Goal: Task Accomplishment & Management: Use online tool/utility

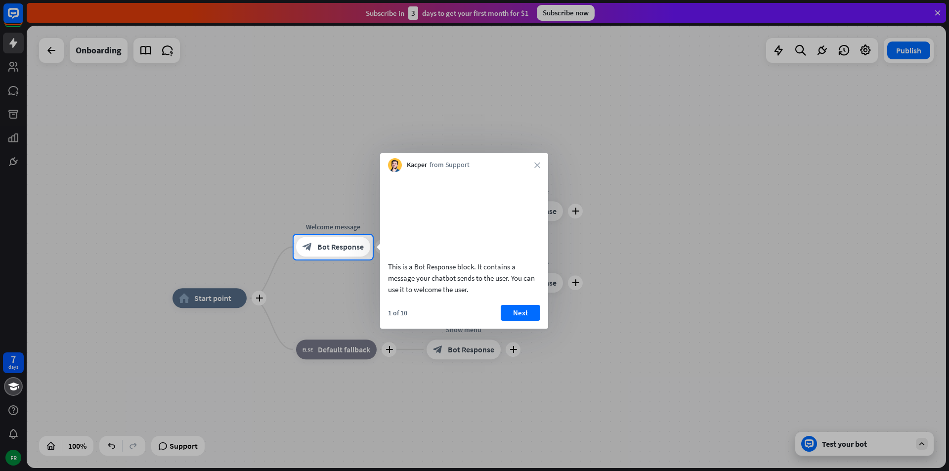
click at [538, 170] on div "Kacper from Support close" at bounding box center [464, 162] width 168 height 19
click at [537, 166] on icon "close" at bounding box center [538, 165] width 6 height 6
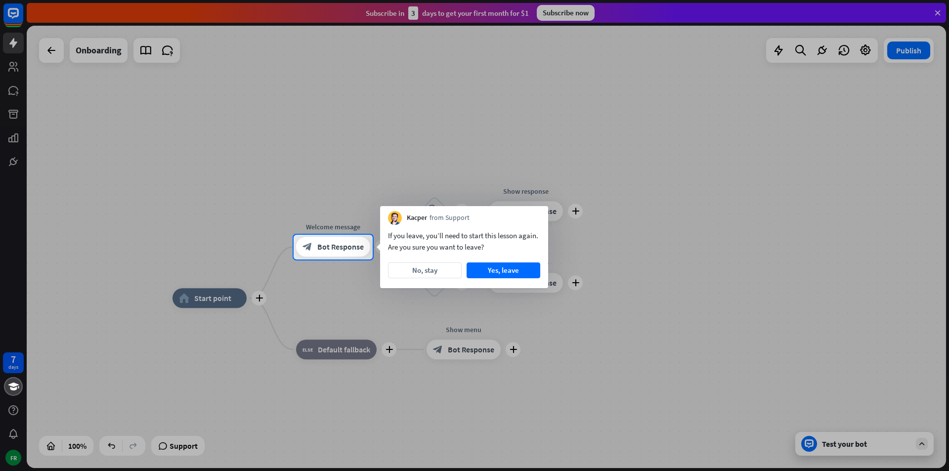
click at [564, 185] on div at bounding box center [474, 117] width 949 height 235
click at [433, 268] on button "No, stay" at bounding box center [425, 271] width 74 height 16
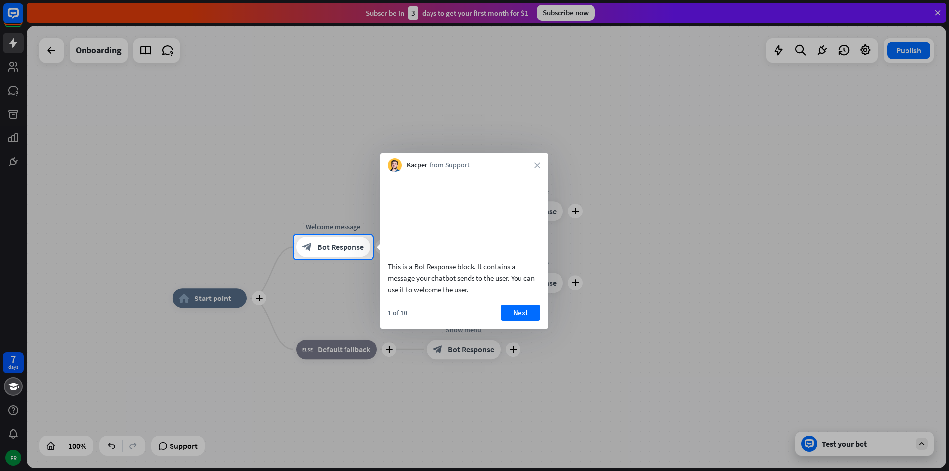
click at [521, 319] on button "Next" at bounding box center [521, 313] width 40 height 16
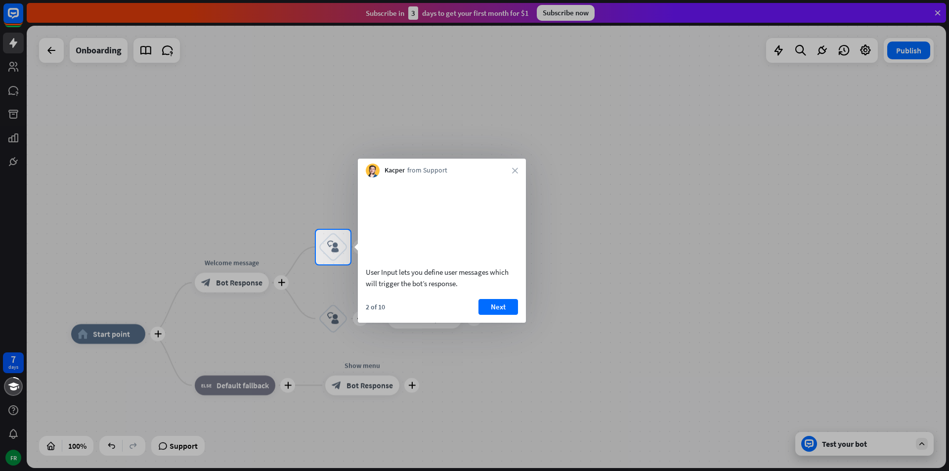
click at [512, 323] on div "2 of 10 Next" at bounding box center [442, 311] width 168 height 24
click at [504, 315] on button "Next" at bounding box center [499, 307] width 40 height 16
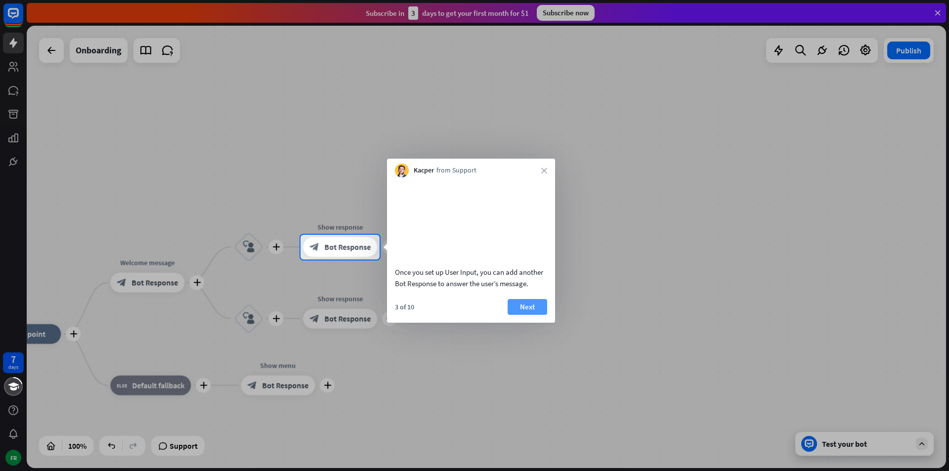
click at [535, 315] on button "Next" at bounding box center [528, 307] width 40 height 16
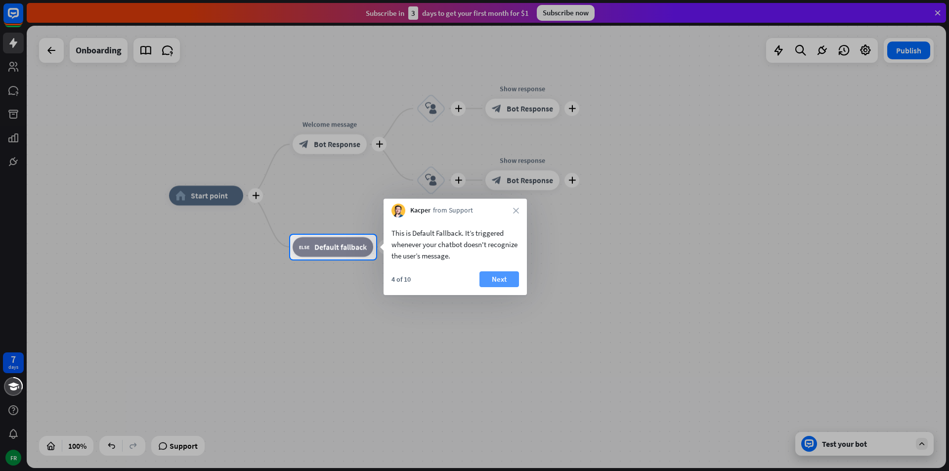
click at [502, 276] on button "Next" at bounding box center [500, 279] width 40 height 16
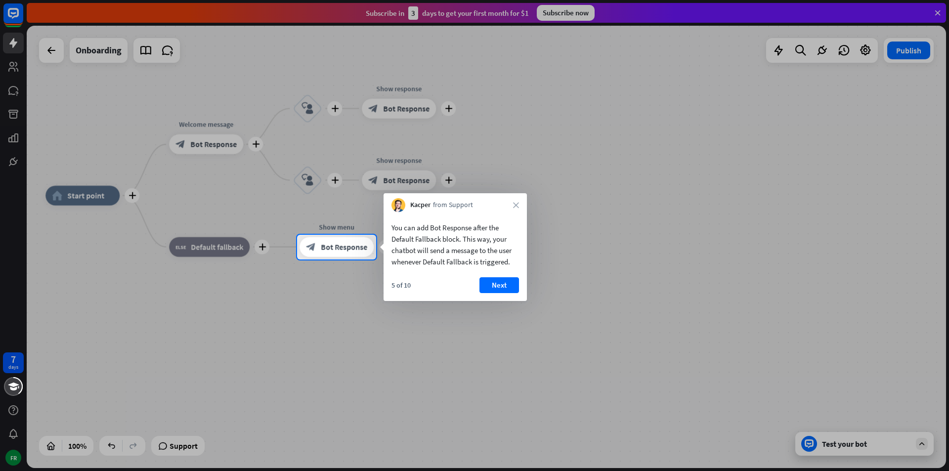
click at [521, 282] on div "5 of 10 Next" at bounding box center [455, 289] width 143 height 24
click at [486, 281] on button "Next" at bounding box center [496, 285] width 40 height 16
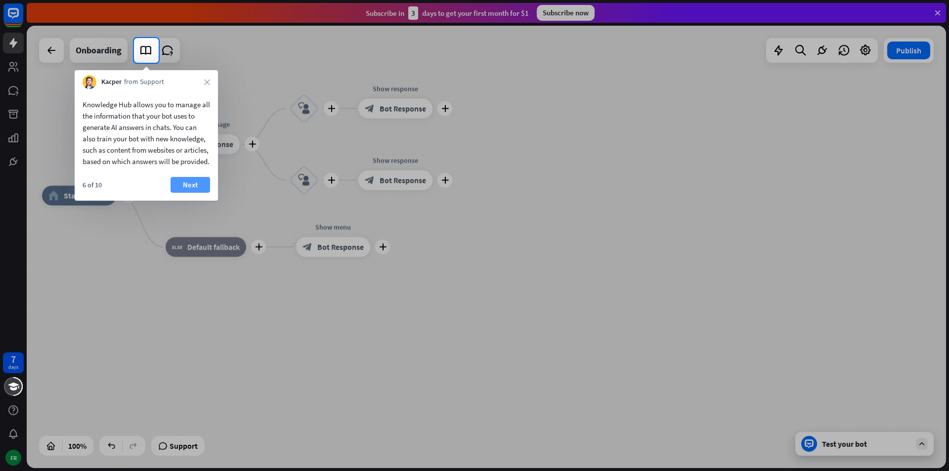
click at [191, 191] on button "Next" at bounding box center [191, 185] width 40 height 16
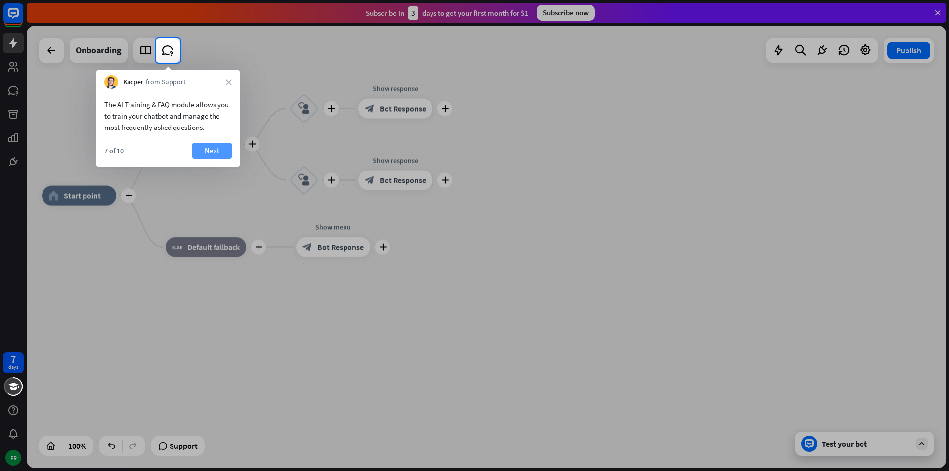
click at [210, 156] on button "Next" at bounding box center [212, 151] width 40 height 16
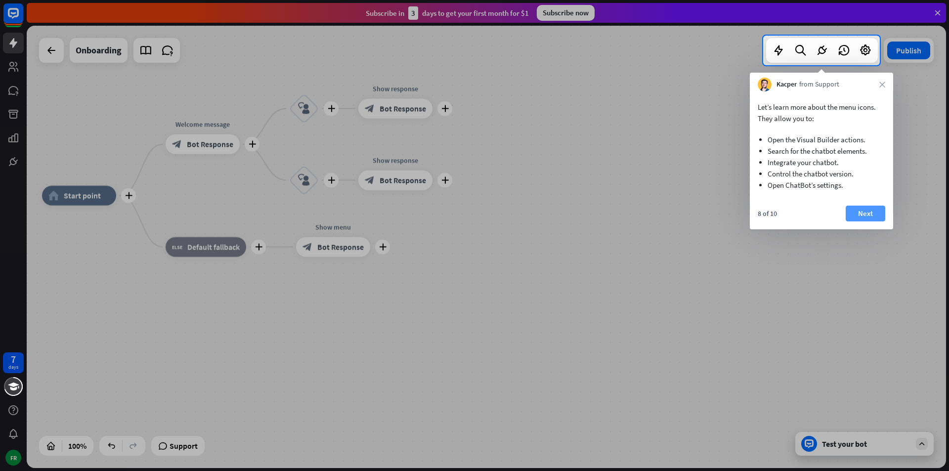
click at [846, 218] on button "Next" at bounding box center [866, 214] width 40 height 16
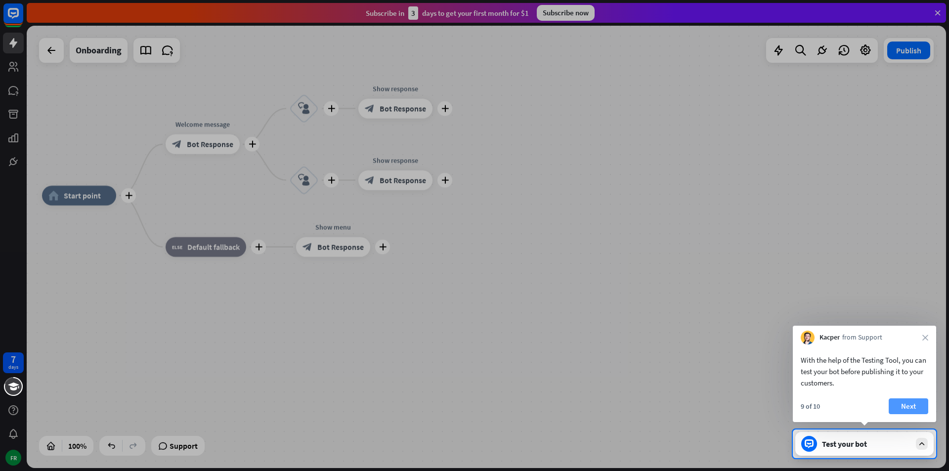
click at [906, 410] on button "Next" at bounding box center [909, 407] width 40 height 16
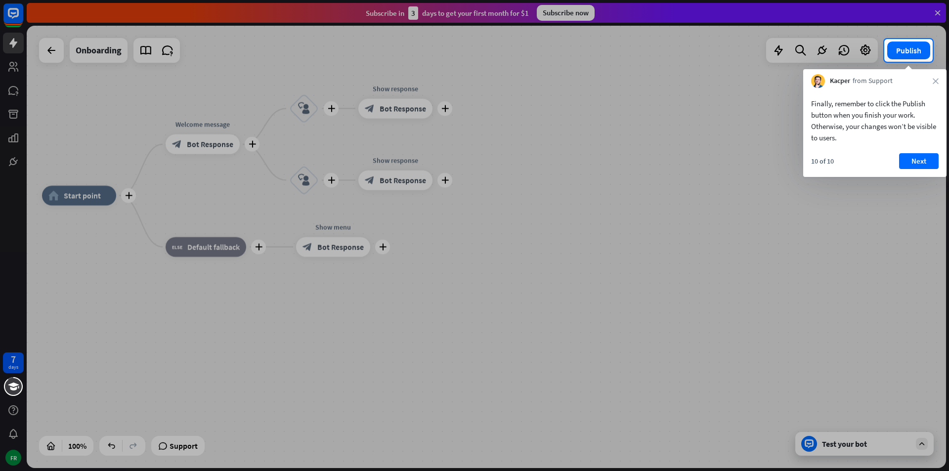
click at [926, 169] on div "10 of 10 Next" at bounding box center [875, 165] width 143 height 24
click at [926, 162] on button "Next" at bounding box center [920, 161] width 40 height 16
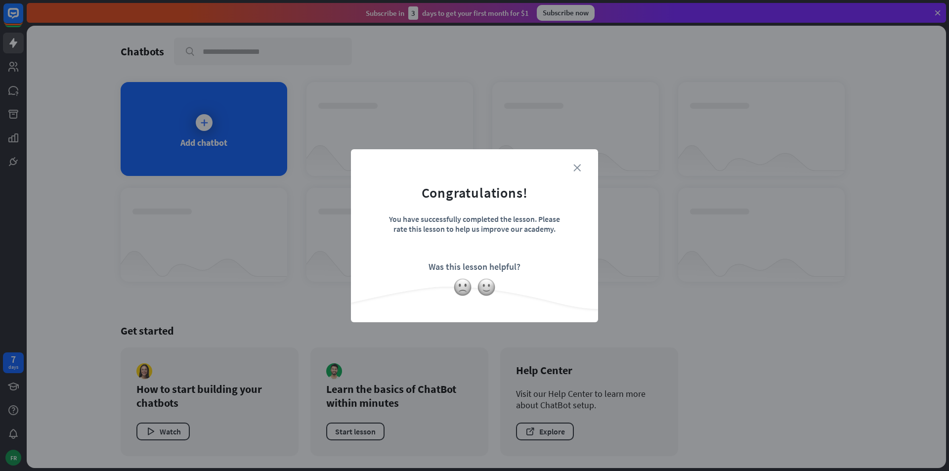
click at [578, 166] on icon "close" at bounding box center [577, 167] width 7 height 7
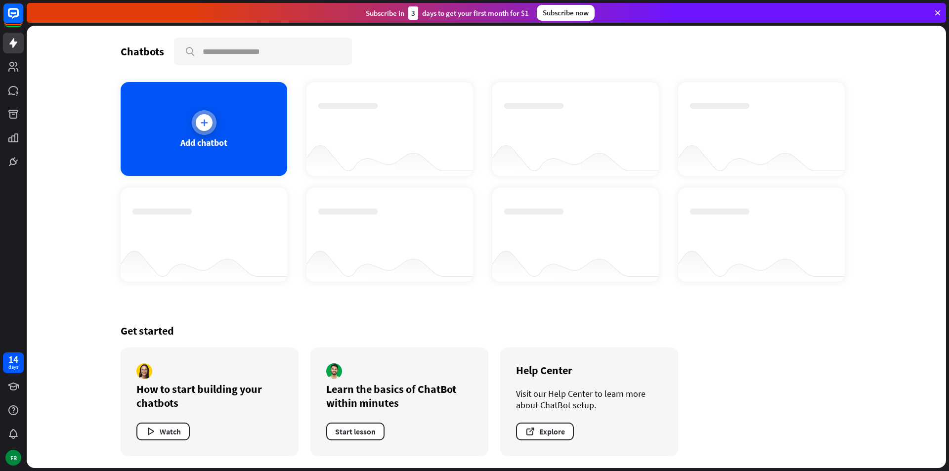
click at [218, 135] on div "Add chatbot" at bounding box center [204, 129] width 167 height 94
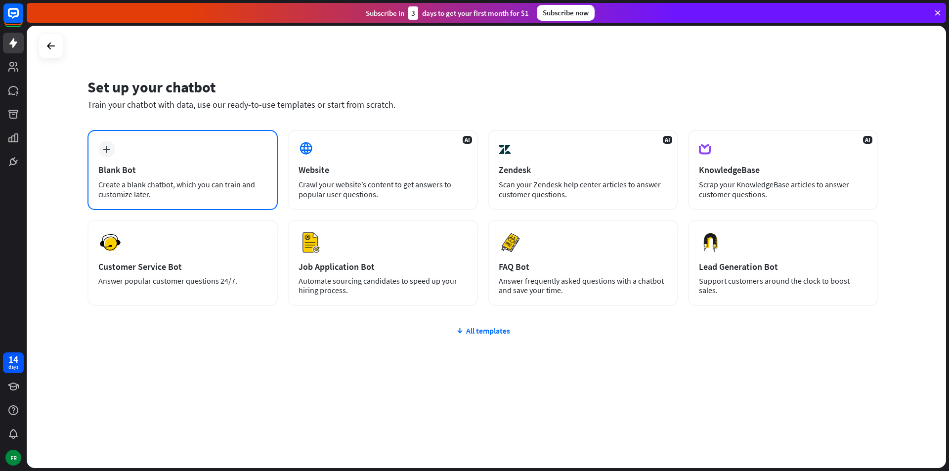
click at [226, 160] on div "plus Blank Bot Create a blank chatbot, which you can train and customize later." at bounding box center [183, 170] width 190 height 80
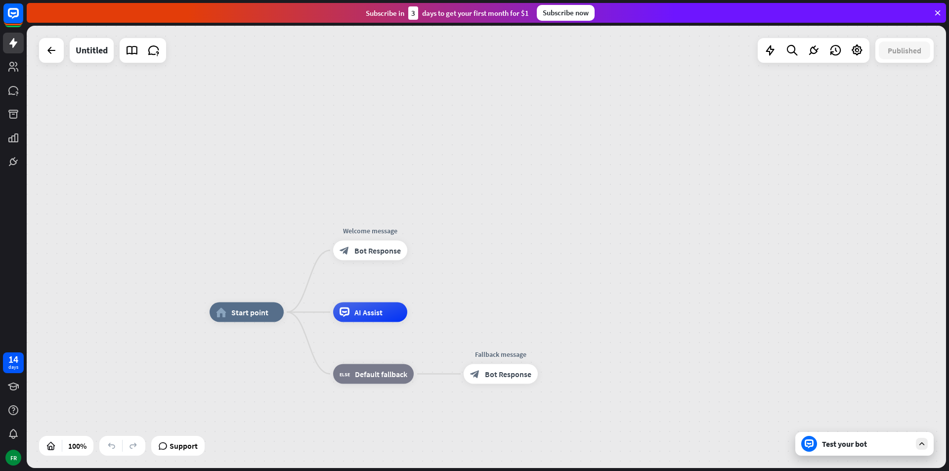
drag, startPoint x: 623, startPoint y: 241, endPoint x: 628, endPoint y: 305, distance: 63.9
click at [628, 305] on div "home_2 Start point Welcome message block_bot_response Bot Response AI Assist bl…" at bounding box center [487, 247] width 920 height 443
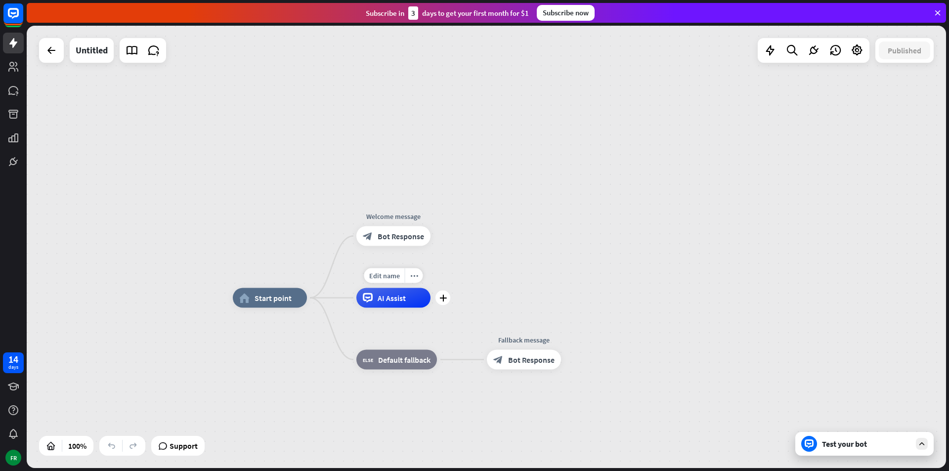
drag, startPoint x: 391, startPoint y: 325, endPoint x: 398, endPoint y: 299, distance: 27.6
click at [398, 299] on div "Edit name more_horiz plus AI Assist" at bounding box center [394, 298] width 74 height 20
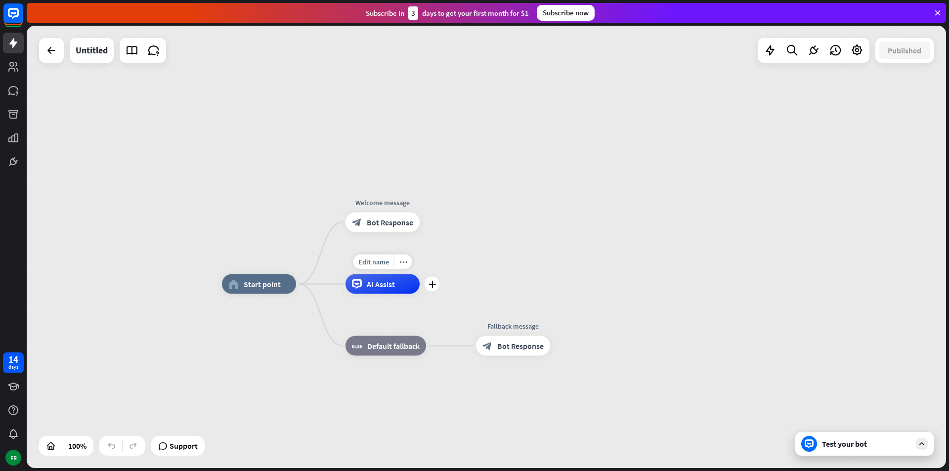
click at [433, 287] on icon "plus" at bounding box center [432, 284] width 7 height 7
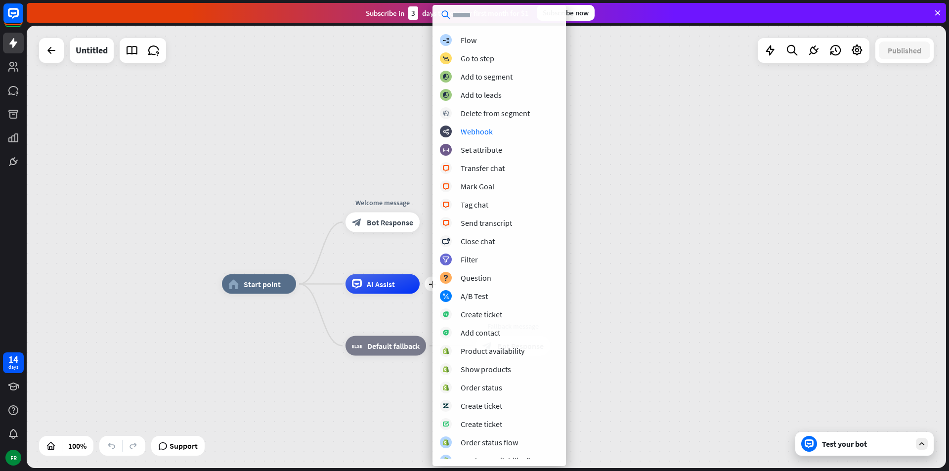
scroll to position [61, 0]
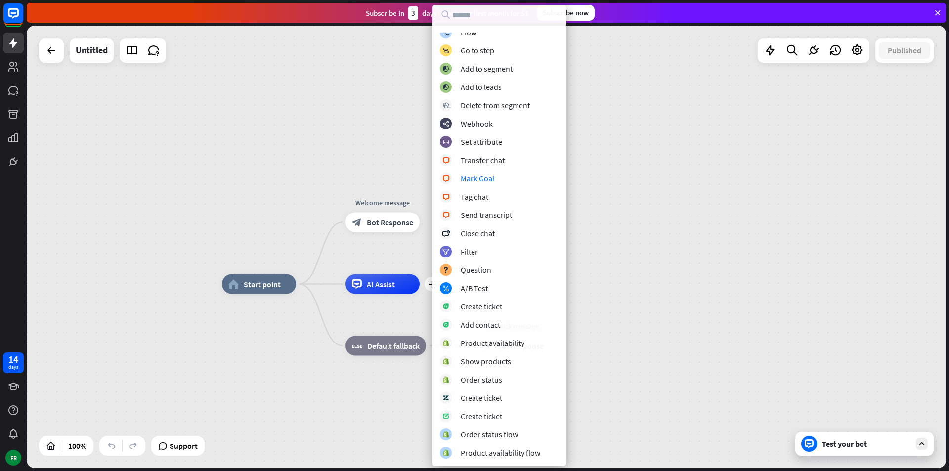
click at [637, 167] on div "home_2 Start point Welcome message block_bot_response Bot Response plus AI Assi…" at bounding box center [487, 247] width 920 height 443
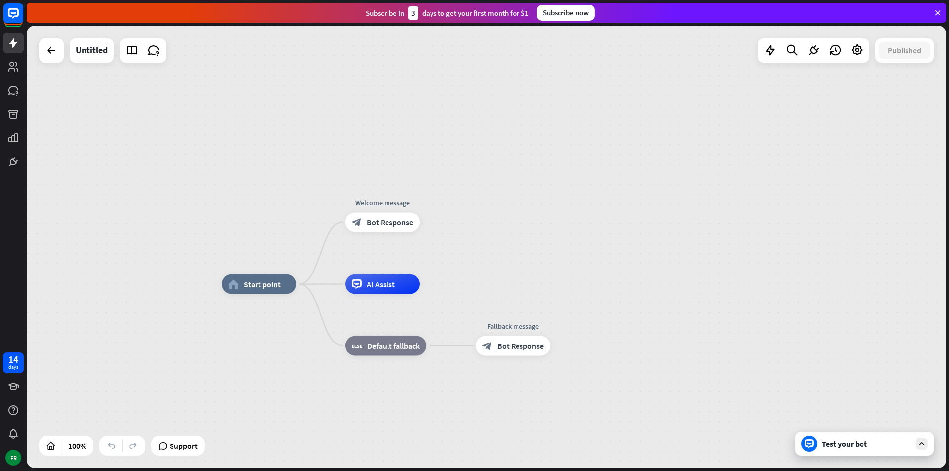
click at [534, 131] on div "home_2 Start point Welcome message block_bot_response Bot Response AI Assist bl…" at bounding box center [487, 247] width 920 height 443
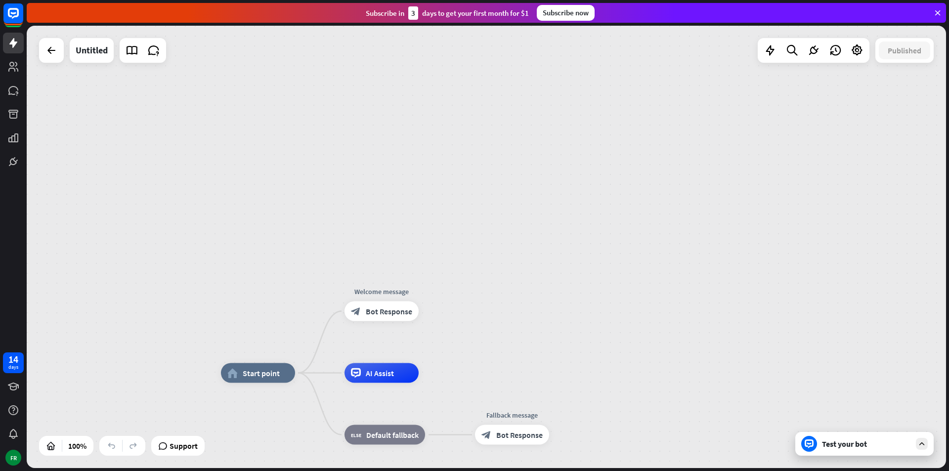
drag, startPoint x: 534, startPoint y: 133, endPoint x: 572, endPoint y: 89, distance: 58.2
click at [572, 89] on div "home_2 Start point Welcome message block_bot_response Bot Response AI Assist bl…" at bounding box center [487, 247] width 920 height 443
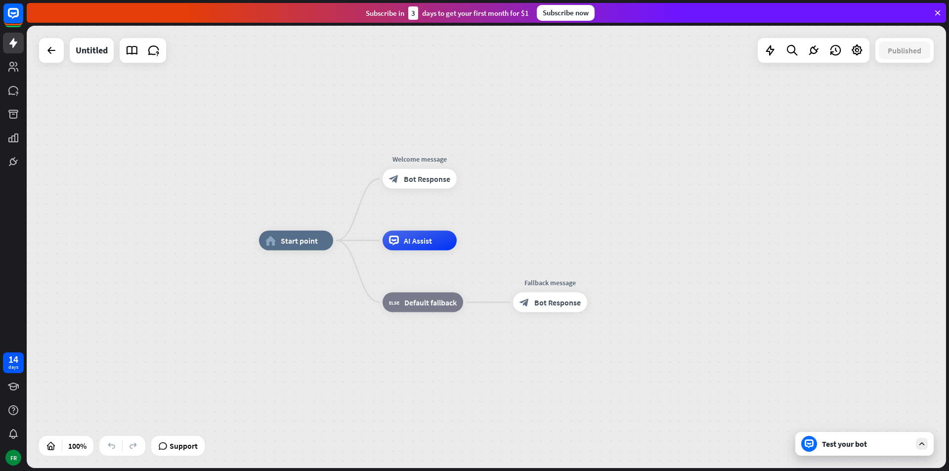
drag, startPoint x: 677, startPoint y: 162, endPoint x: 91, endPoint y: 378, distance: 623.9
click at [361, 341] on div "home_2 Start point Welcome message block_bot_response Bot Response AI Assist bl…" at bounding box center [487, 247] width 920 height 443
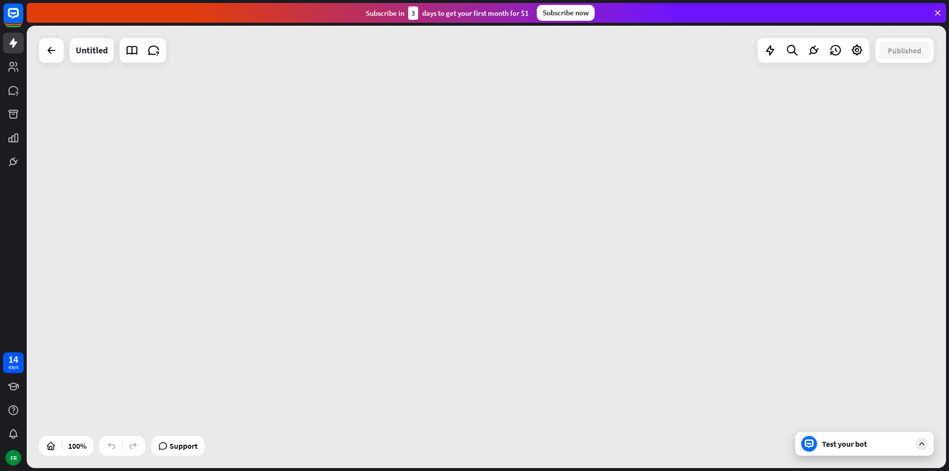
drag, startPoint x: 574, startPoint y: 256, endPoint x: 361, endPoint y: 424, distance: 271.8
click at [361, 425] on div "home_2 Start point Welcome message block_bot_response Bot Response AI Assist bl…" at bounding box center [487, 247] width 920 height 443
drag, startPoint x: 676, startPoint y: 230, endPoint x: 324, endPoint y: 396, distance: 388.7
click at [324, 396] on div "home_2 Start point Welcome message block_bot_response Bot Response AI Assist bl…" at bounding box center [487, 247] width 920 height 443
drag, startPoint x: 624, startPoint y: 219, endPoint x: 471, endPoint y: 313, distance: 179.0
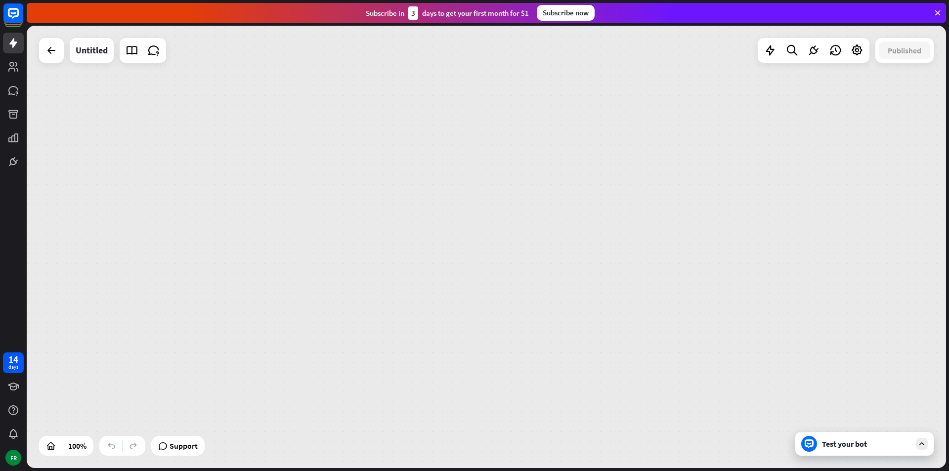
click at [471, 313] on div "home_2 Start point Welcome message block_bot_response Bot Response AI Assist bl…" at bounding box center [487, 247] width 920 height 443
drag, startPoint x: 317, startPoint y: 364, endPoint x: 582, endPoint y: 205, distance: 309.0
click at [582, 205] on div "home_2 Start point Welcome message block_bot_response Bot Response AI Assist bl…" at bounding box center [487, 247] width 920 height 443
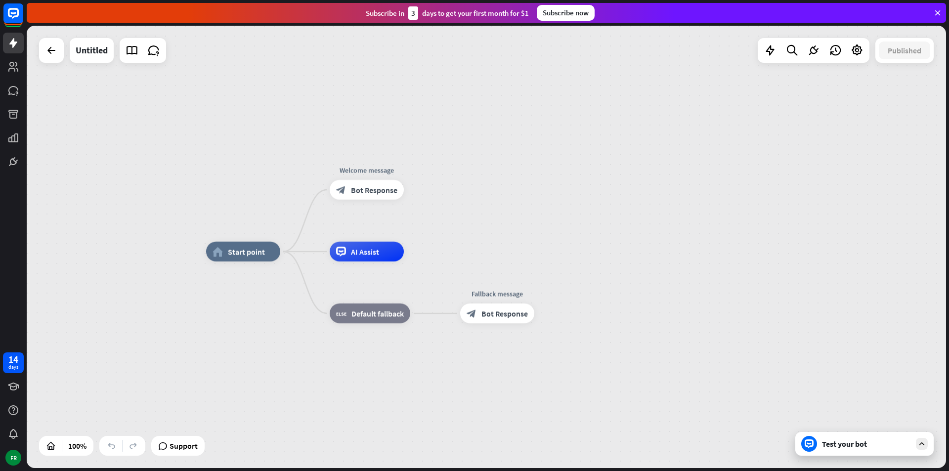
drag, startPoint x: 416, startPoint y: 343, endPoint x: 881, endPoint y: 119, distance: 515.8
click at [881, 119] on div "home_2 Start point Welcome message block_bot_response Bot Response AI Assist bl…" at bounding box center [487, 247] width 920 height 443
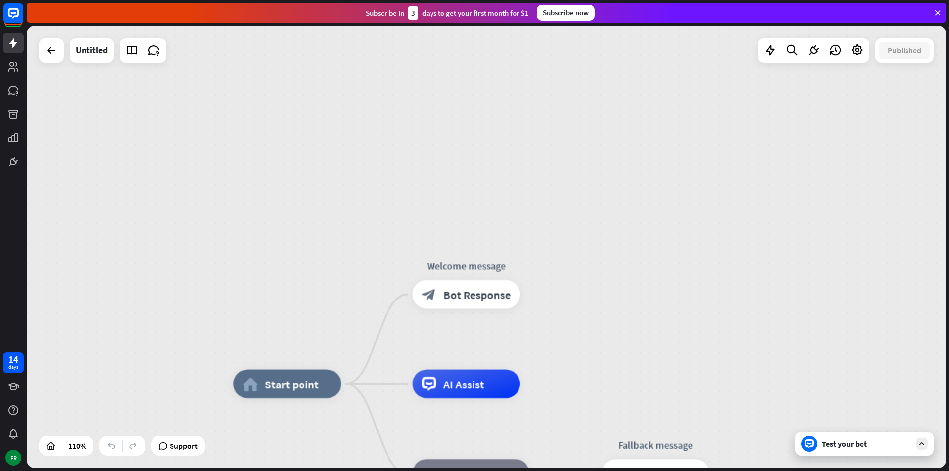
drag, startPoint x: 500, startPoint y: 166, endPoint x: 477, endPoint y: 235, distance: 73.5
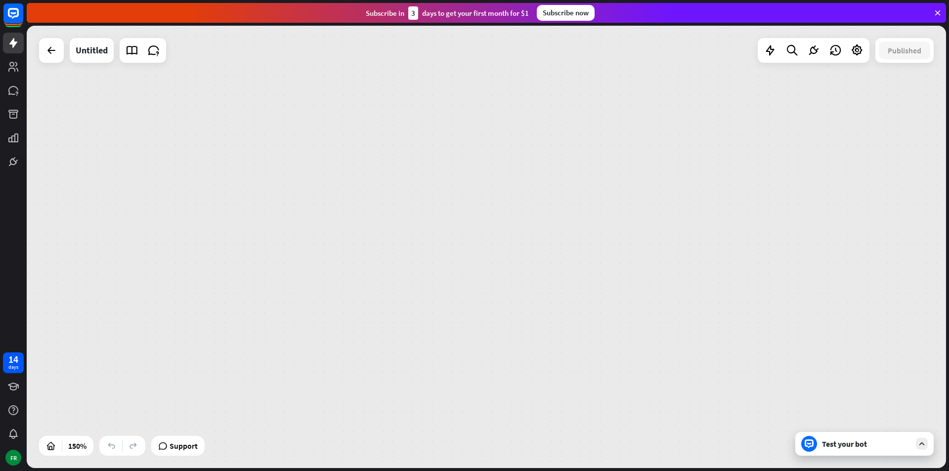
drag, startPoint x: 467, startPoint y: 158, endPoint x: 467, endPoint y: 317, distance: 159.2
click at [443, 402] on div "home_2 Start point Welcome message block_bot_response Bot Response AI Assist bl…" at bounding box center [487, 247] width 920 height 443
drag, startPoint x: 472, startPoint y: 189, endPoint x: 447, endPoint y: 387, distance: 199.9
click at [447, 387] on div "home_2 Start point Welcome message block_bot_response Bot Response AI Assist bl…" at bounding box center [487, 247] width 920 height 443
drag, startPoint x: 482, startPoint y: 218, endPoint x: 496, endPoint y: 393, distance: 175.6
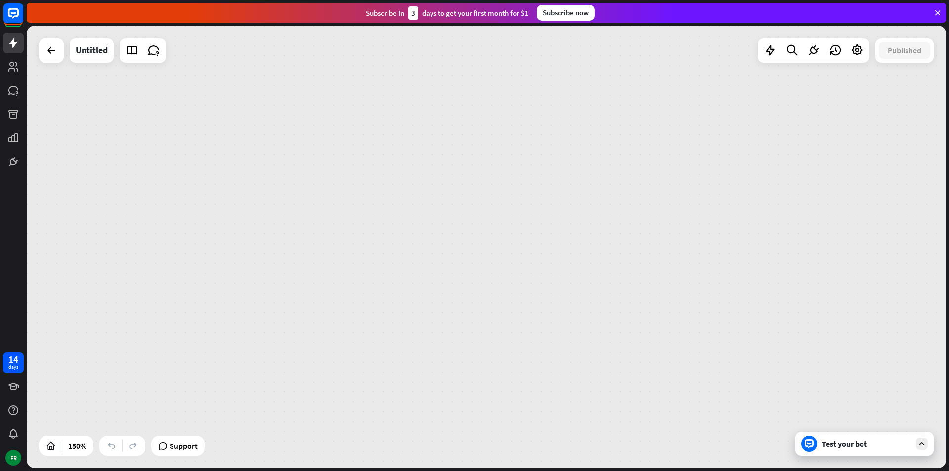
click at [488, 425] on div "home_2 Start point Welcome message block_bot_response Bot Response AI Assist bl…" at bounding box center [487, 247] width 920 height 443
drag, startPoint x: 522, startPoint y: 278, endPoint x: 523, endPoint y: 414, distance: 136.0
click at [523, 414] on div "home_2 Start point Welcome message block_bot_response Bot Response AI Assist bl…" at bounding box center [487, 247] width 920 height 443
drag, startPoint x: 530, startPoint y: 257, endPoint x: 530, endPoint y: 406, distance: 148.4
click at [530, 406] on div "home_2 Start point Welcome message block_bot_response Bot Response AI Assist bl…" at bounding box center [487, 247] width 920 height 443
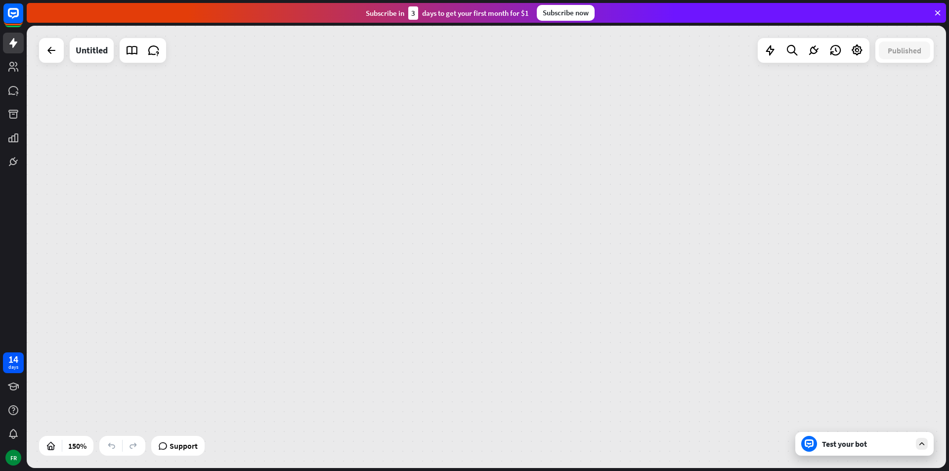
drag, startPoint x: 533, startPoint y: 53, endPoint x: 558, endPoint y: 491, distance: 438.4
click at [558, 471] on html "14 days FR close Product Help First steps Get started with ChatBot Help Center …" at bounding box center [474, 235] width 949 height 471
drag, startPoint x: 518, startPoint y: 40, endPoint x: 520, endPoint y: 481, distance: 441.1
click at [520, 471] on html "14 days FR close Product Help First steps Get started with ChatBot Help Center …" at bounding box center [474, 235] width 949 height 471
drag, startPoint x: 578, startPoint y: 94, endPoint x: 559, endPoint y: 479, distance: 384.7
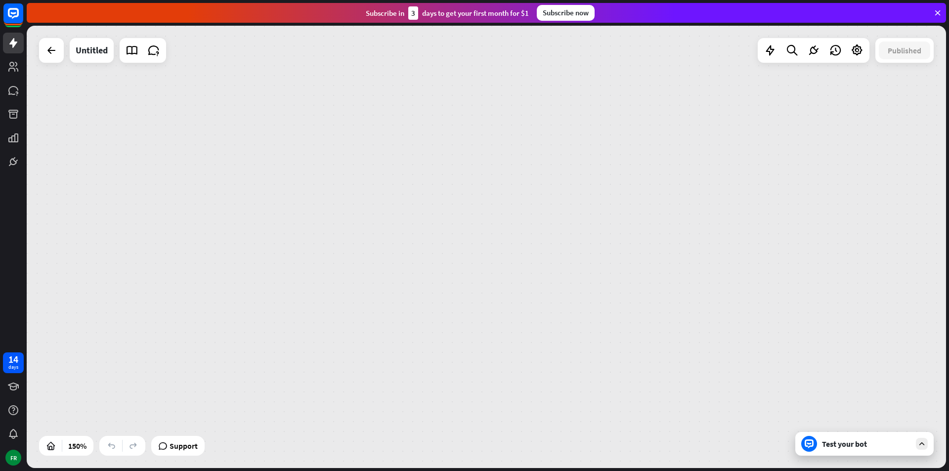
click at [559, 471] on html "14 days FR close Product Help First steps Get started with ChatBot Help Center …" at bounding box center [474, 235] width 949 height 471
drag, startPoint x: 519, startPoint y: 426, endPoint x: 641, endPoint y: 103, distance: 344.8
click at [643, 103] on div "home_2 Start point Welcome message block_bot_response Bot Response AI Assist bl…" at bounding box center [487, 247] width 920 height 443
drag, startPoint x: 609, startPoint y: 330, endPoint x: 508, endPoint y: 104, distance: 247.7
click at [482, 85] on div "home_2 Start point Welcome message block_bot_response Bot Response AI Assist bl…" at bounding box center [630, 76] width 460 height 222
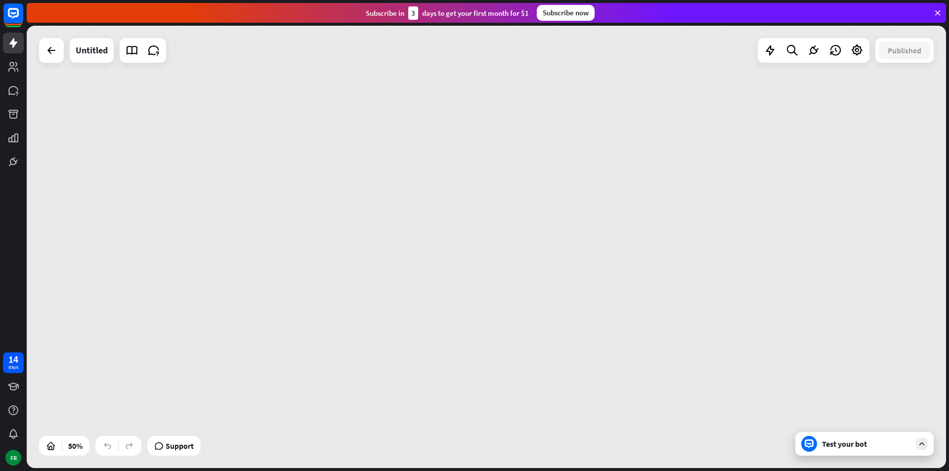
drag, startPoint x: 538, startPoint y: 254, endPoint x: 540, endPoint y: 138, distance: 115.7
click at [540, 138] on div "home_2 Start point Welcome message block_bot_response Bot Response AI Assist bl…" at bounding box center [487, 247] width 920 height 443
drag, startPoint x: 513, startPoint y: 375, endPoint x: 859, endPoint y: 53, distance: 472.4
click at [864, 53] on div "home_2 Start point Welcome message block_bot_response Bot Response AI Assist bl…" at bounding box center [487, 247] width 920 height 443
drag, startPoint x: 564, startPoint y: 286, endPoint x: 775, endPoint y: 155, distance: 248.4
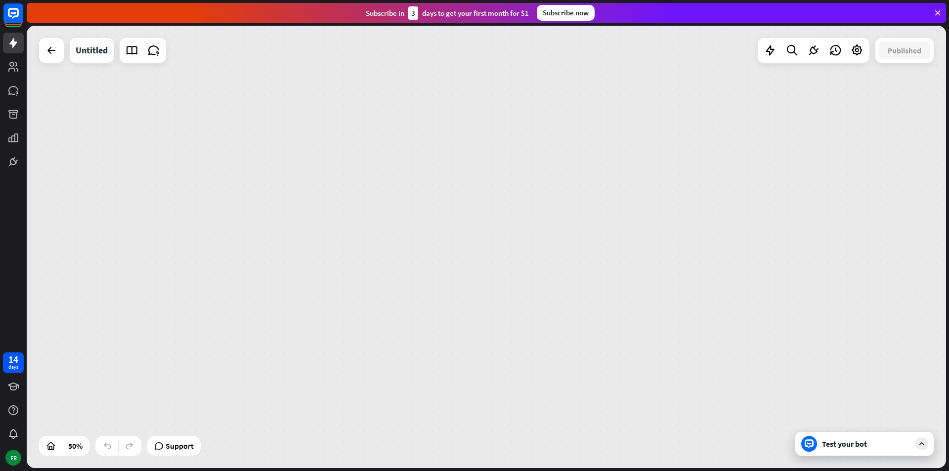
click at [775, 155] on div "home_2 Start point Welcome message block_bot_response Bot Response AI Assist bl…" at bounding box center [487, 247] width 920 height 443
drag, startPoint x: 528, startPoint y: 260, endPoint x: 722, endPoint y: 156, distance: 220.8
click at [722, 156] on div "home_2 Start point Welcome message block_bot_response Bot Response AI Assist bl…" at bounding box center [487, 247] width 920 height 443
drag, startPoint x: 755, startPoint y: 150, endPoint x: 949, endPoint y: -43, distance: 273.4
click at [949, 0] on html "14 days FR close Product Help First steps Get started with ChatBot Help Center …" at bounding box center [474, 235] width 949 height 471
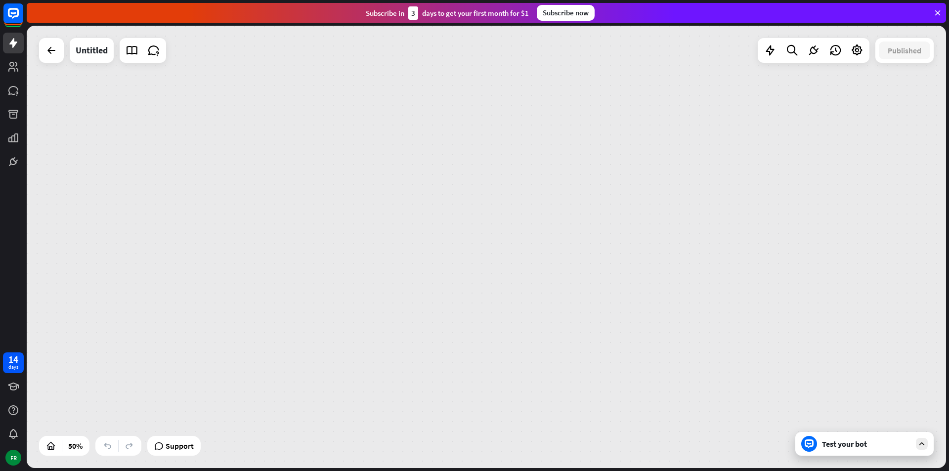
drag, startPoint x: 277, startPoint y: 361, endPoint x: 834, endPoint y: 180, distance: 585.7
click at [834, 180] on div "home_2 Start point Welcome message block_bot_response Bot Response AI Assist bl…" at bounding box center [487, 247] width 920 height 443
drag, startPoint x: 837, startPoint y: 79, endPoint x: 103, endPoint y: 73, distance: 733.9
click at [103, 73] on div "home_2 Start point Welcome message block_bot_response Bot Response AI Assist bl…" at bounding box center [487, 247] width 920 height 443
drag, startPoint x: 790, startPoint y: 252, endPoint x: 0, endPoint y: 491, distance: 825.1
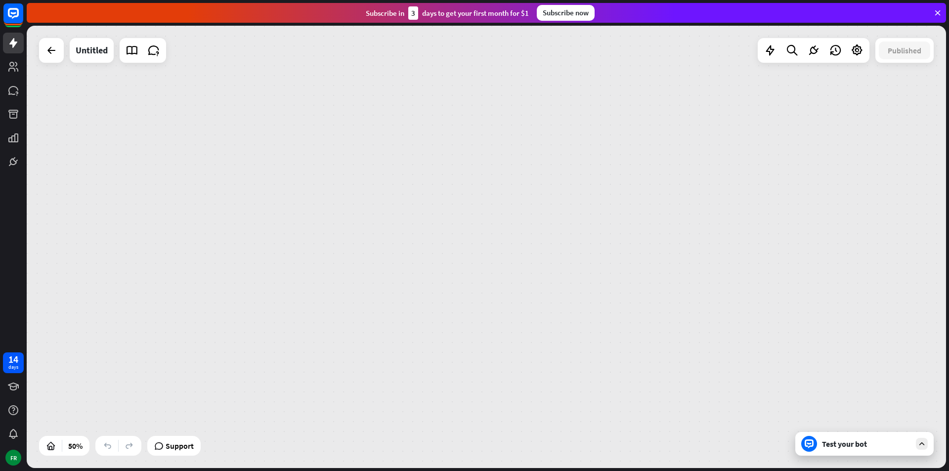
click at [0, 471] on html "14 days FR close Product Help First steps Get started with ChatBot Help Center …" at bounding box center [474, 235] width 949 height 471
drag, startPoint x: 376, startPoint y: 101, endPoint x: 177, endPoint y: 430, distance: 384.5
click at [177, 430] on div "home_2 Start point Welcome message block_bot_response Bot Response AI Assist bl…" at bounding box center [487, 247] width 920 height 443
drag, startPoint x: 179, startPoint y: 421, endPoint x: 790, endPoint y: 120, distance: 681.6
click at [791, 118] on div "home_2 Start point Welcome message block_bot_response Bot Response AI Assist bl…" at bounding box center [487, 247] width 920 height 443
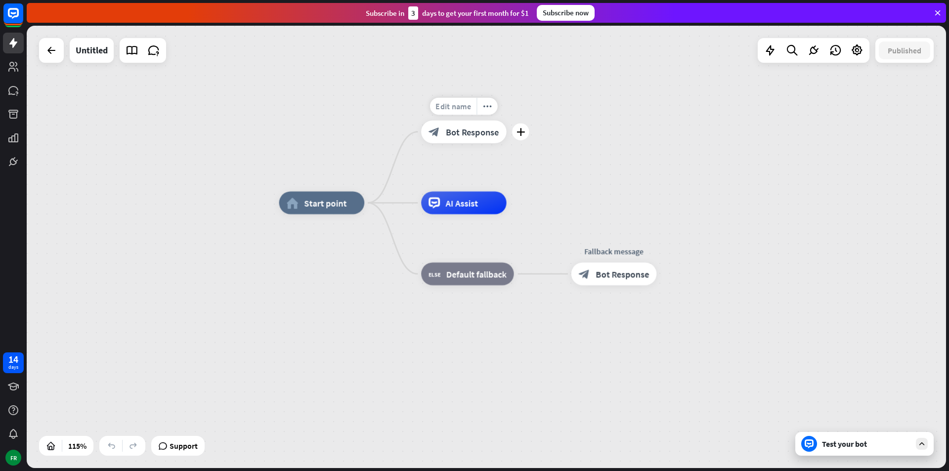
click at [461, 111] on span "Edit name" at bounding box center [453, 106] width 35 height 10
drag, startPoint x: 497, startPoint y: 106, endPoint x: 420, endPoint y: 106, distance: 76.7
click at [421, 121] on div "**********" at bounding box center [464, 132] width 86 height 23
type input "*"
type input "**********"
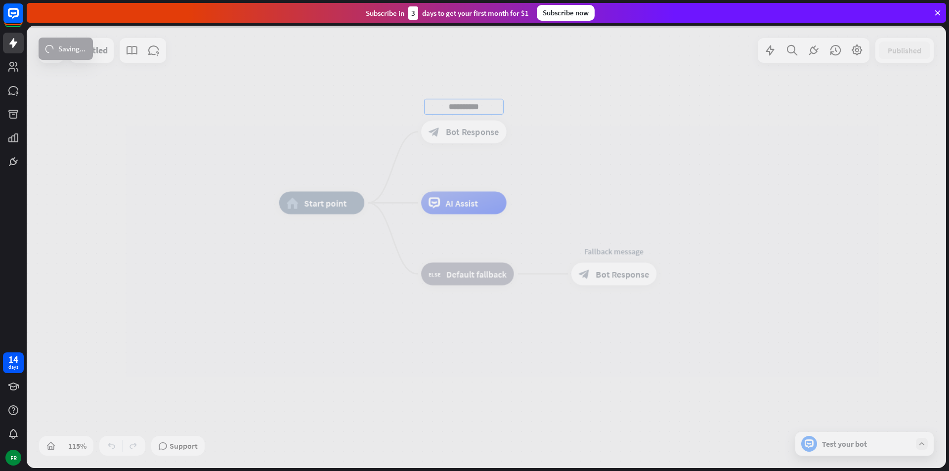
click at [570, 112] on div "**********" at bounding box center [487, 247] width 920 height 443
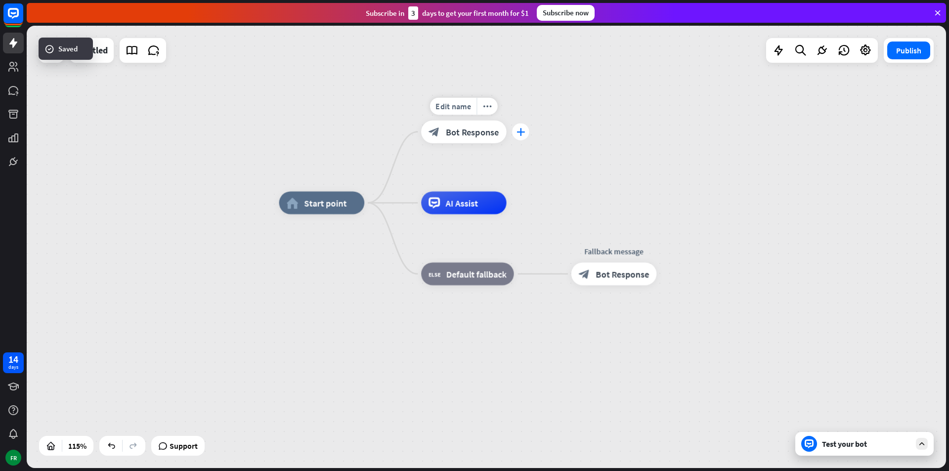
click at [522, 139] on div "plus" at bounding box center [520, 131] width 17 height 17
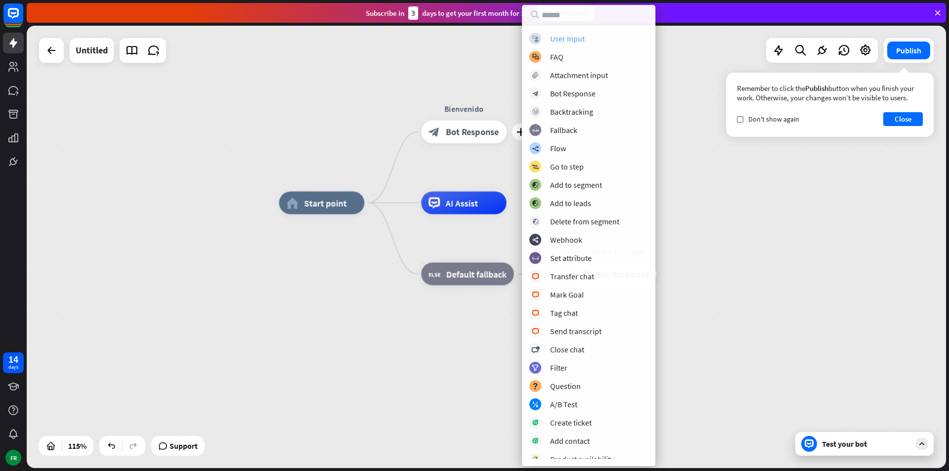
click at [547, 36] on div "block_user_input User Input" at bounding box center [589, 39] width 119 height 12
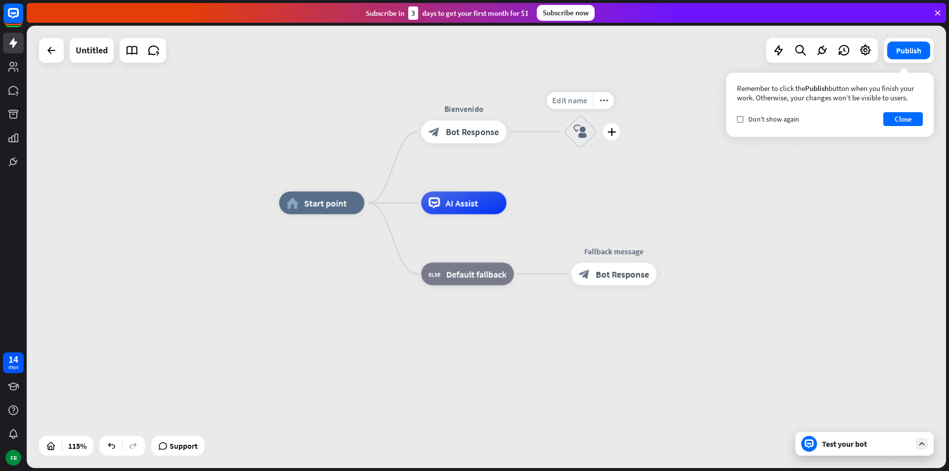
click at [581, 105] on span "Edit name" at bounding box center [569, 100] width 35 height 10
click at [688, 68] on div "home_2 Start point Bienvenido block_bot_response Bot Response block_user_input …" at bounding box center [487, 247] width 920 height 443
click at [914, 129] on div "Remember to click the Publish button when you finish your work. Otherwise, your…" at bounding box center [830, 105] width 208 height 64
click at [906, 120] on button "Close" at bounding box center [904, 119] width 40 height 14
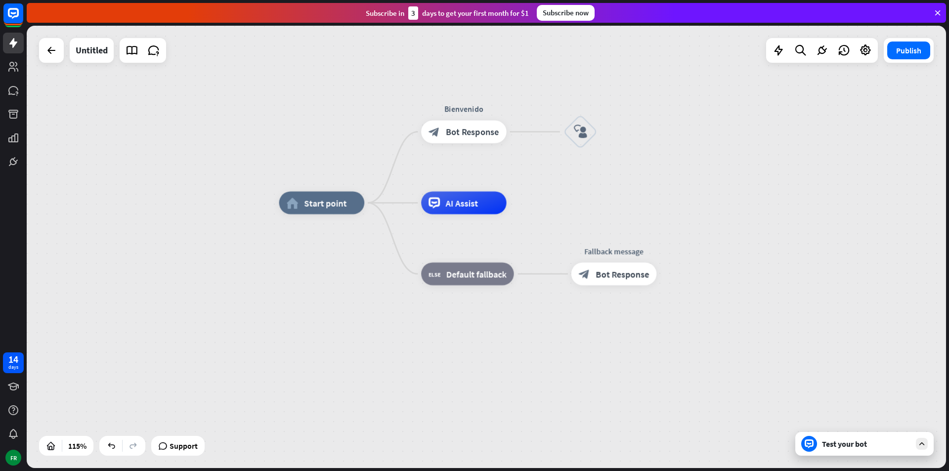
click at [939, 13] on icon at bounding box center [938, 12] width 9 height 9
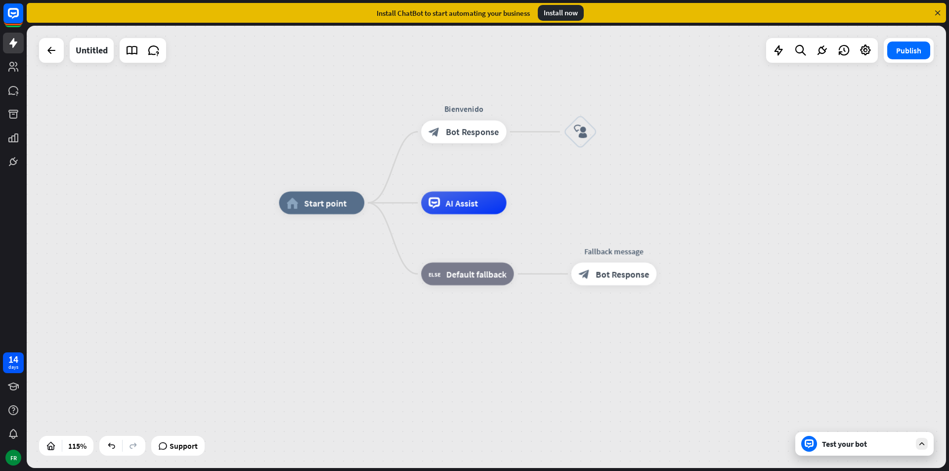
click at [938, 13] on icon at bounding box center [938, 12] width 9 height 9
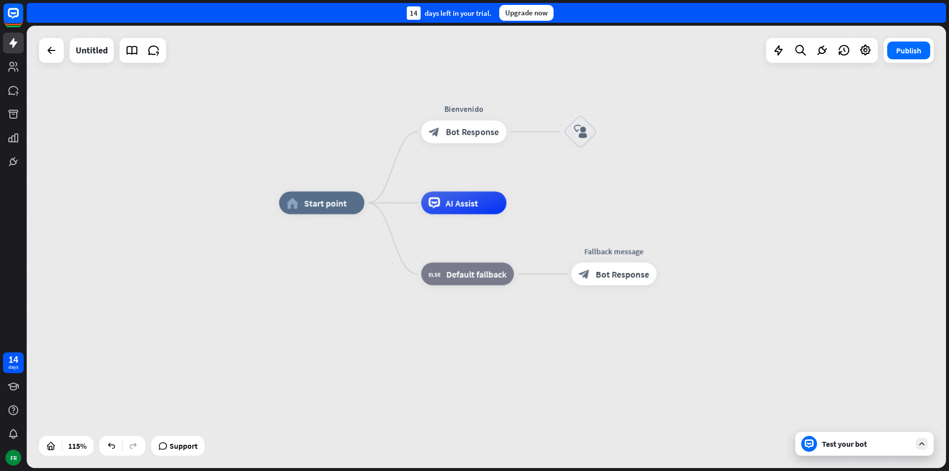
click at [938, 13] on div "14 days left in your trial. Upgrade now" at bounding box center [487, 13] width 920 height 20
click at [598, 143] on div "Edit name more_horiz plus block_user_input" at bounding box center [581, 132] width 34 height 34
click at [617, 133] on div "plus" at bounding box center [611, 131] width 17 height 17
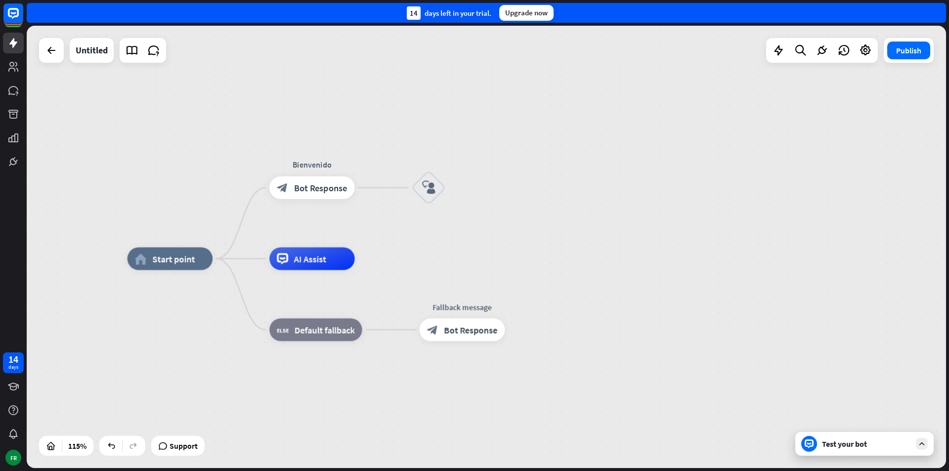
drag, startPoint x: 480, startPoint y: 91, endPoint x: 328, endPoint y: 147, distance: 161.8
click at [328, 147] on div "home_2 Start point Edit name more_horiz Bienvenido block_bot_response Bot Respo…" at bounding box center [487, 247] width 920 height 443
click at [445, 160] on div "more_horiz" at bounding box center [452, 156] width 21 height 17
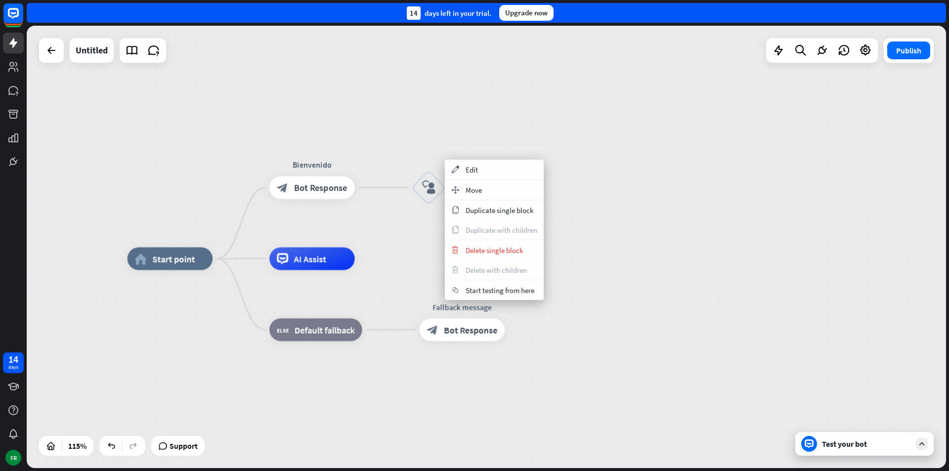
click at [428, 171] on div "plus block_user_input" at bounding box center [429, 188] width 34 height 34
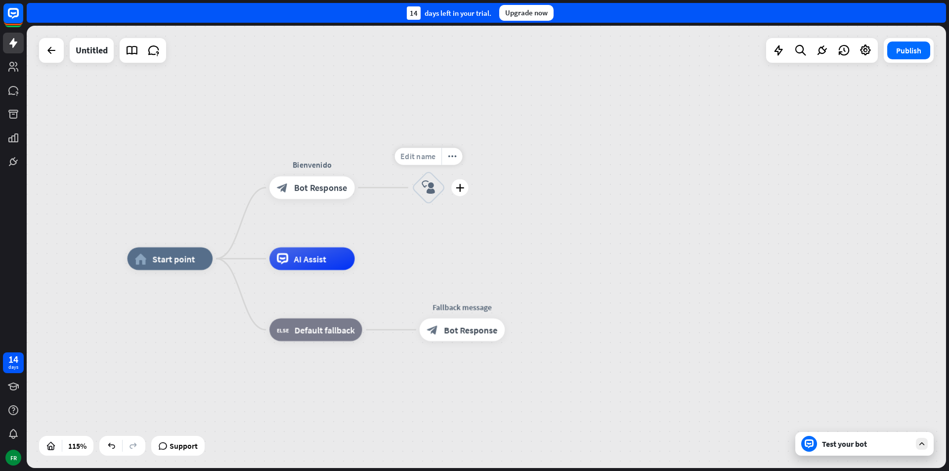
click at [428, 153] on span "Edit name" at bounding box center [418, 156] width 35 height 10
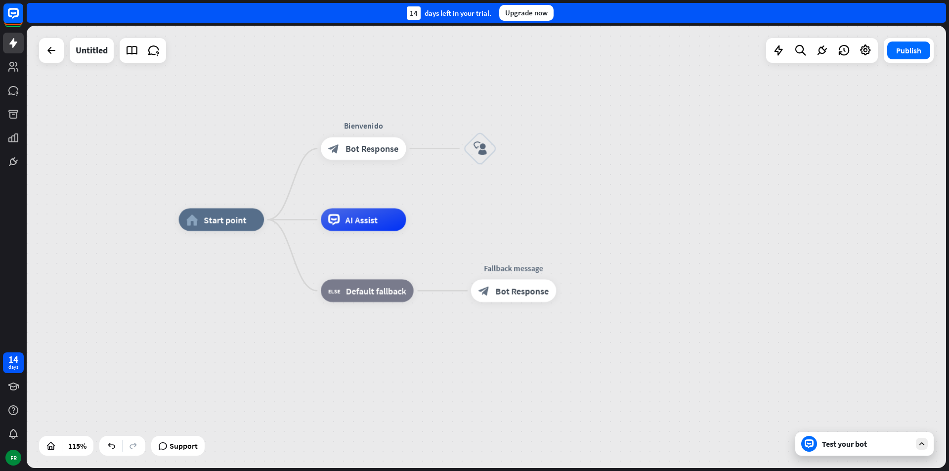
drag, startPoint x: 568, startPoint y: 220, endPoint x: 620, endPoint y: 180, distance: 64.6
click at [620, 180] on div "home_2 Start point Bienvenido block_bot_response Bot Response block_user_input …" at bounding box center [487, 247] width 920 height 443
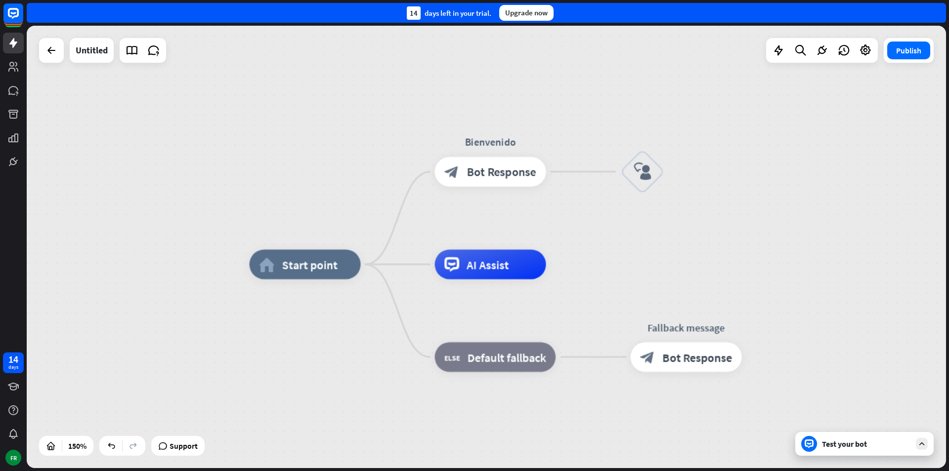
drag, startPoint x: 457, startPoint y: 196, endPoint x: 631, endPoint y: 234, distance: 178.1
click at [631, 234] on div "home_2 Start point Bienvenido block_bot_response Bot Response block_user_input …" at bounding box center [487, 247] width 920 height 443
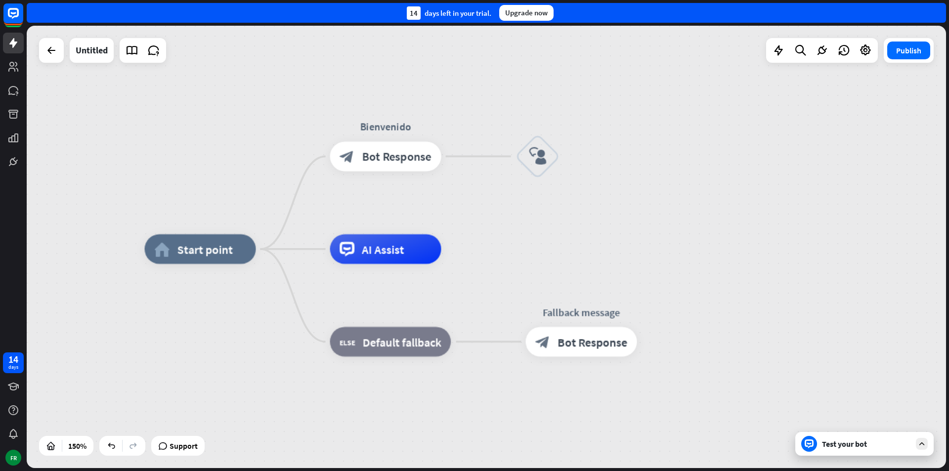
drag, startPoint x: 828, startPoint y: 262, endPoint x: 722, endPoint y: 244, distance: 106.8
click at [722, 244] on div "home_2 Start point Bienvenido block_bot_response Bot Response block_user_input …" at bounding box center [487, 247] width 920 height 443
click at [560, 134] on div "Edit name more_horiz plus block_user_input" at bounding box center [538, 156] width 45 height 45
click at [576, 113] on div "more_horiz" at bounding box center [568, 115] width 28 height 22
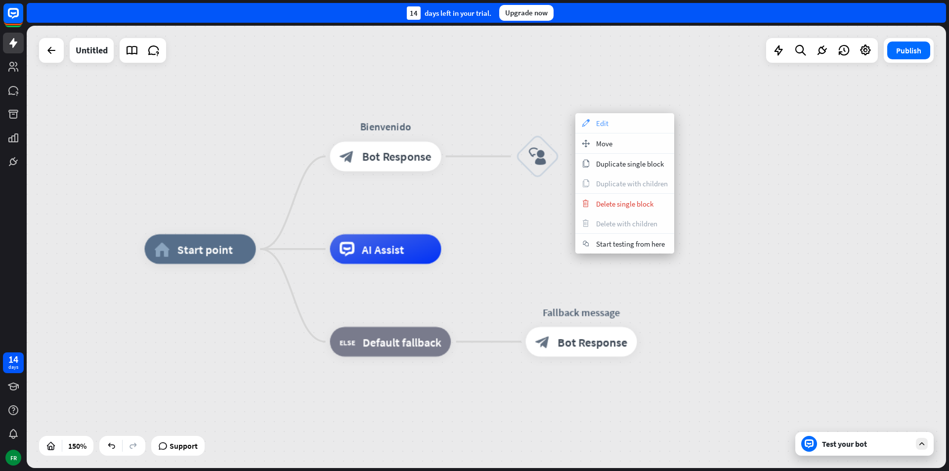
click at [611, 129] on div "appearance Edit" at bounding box center [625, 123] width 99 height 20
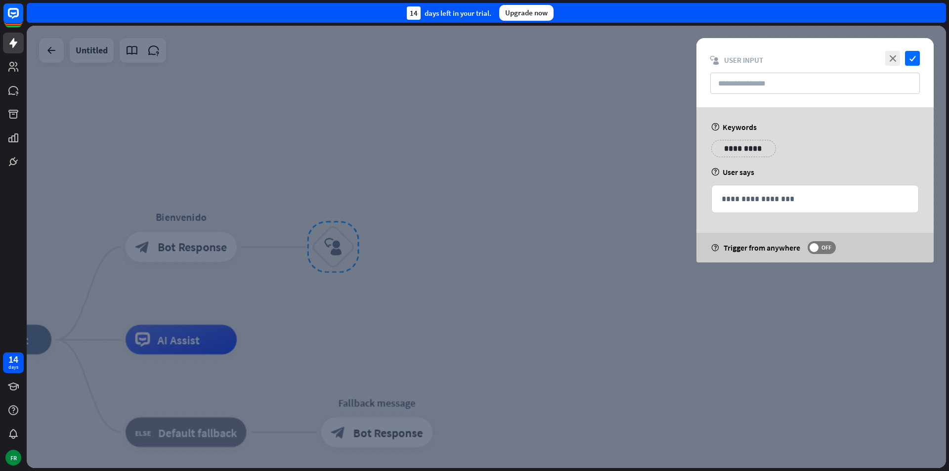
click at [722, 152] on p "**********" at bounding box center [744, 148] width 50 height 12
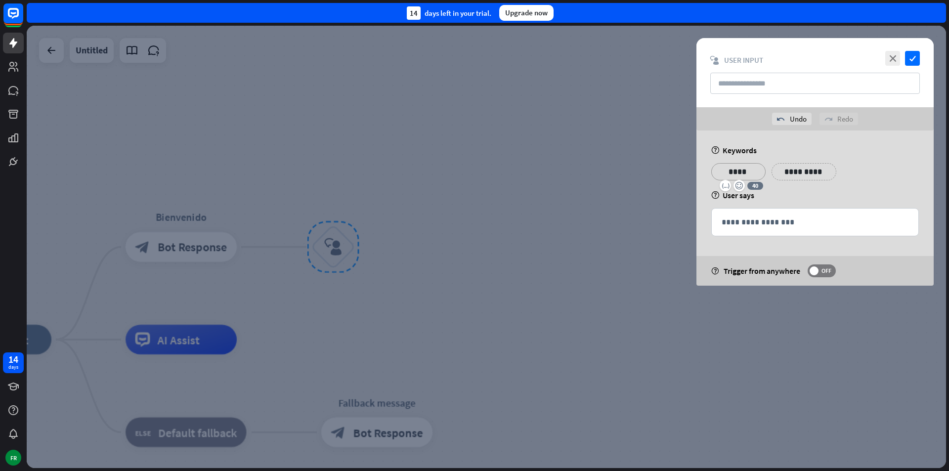
scroll to position [141, 373]
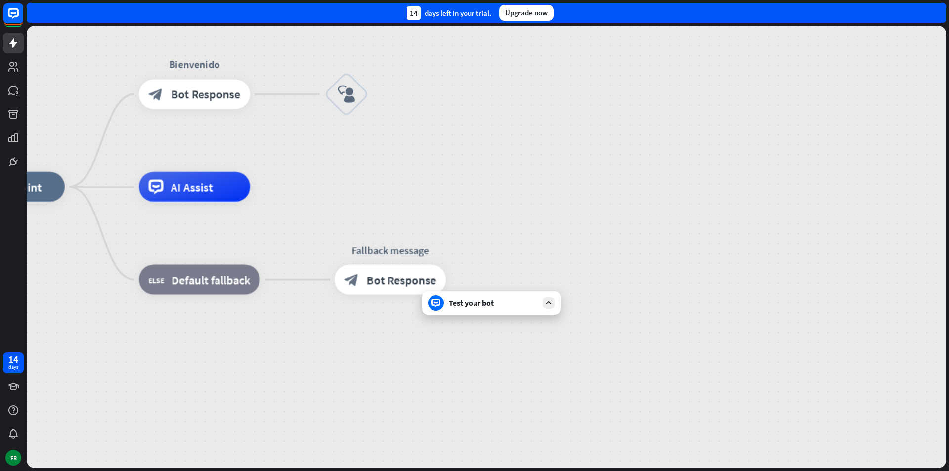
drag, startPoint x: 95, startPoint y: 246, endPoint x: 482, endPoint y: 234, distance: 386.9
click at [352, 102] on icon "block_user_input" at bounding box center [347, 95] width 18 height 18
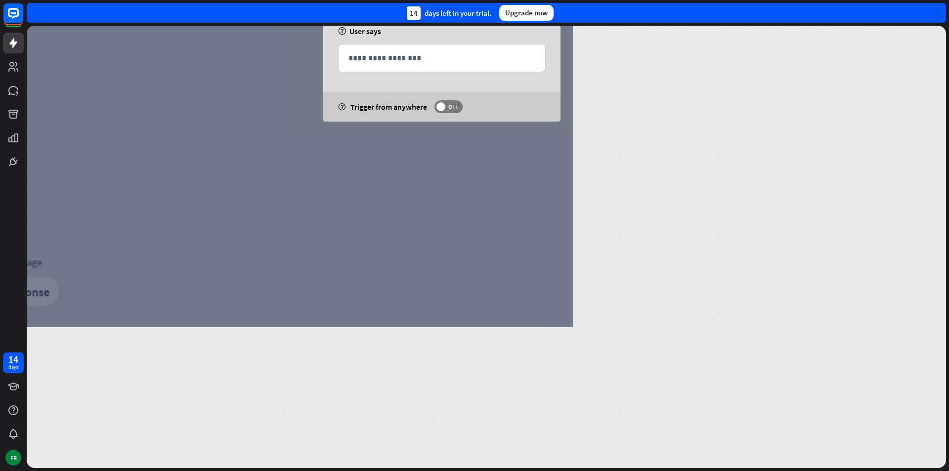
drag, startPoint x: 567, startPoint y: 285, endPoint x: 703, endPoint y: 362, distance: 157.0
click at [703, 362] on div "home_2 Start point Bienvenido block_bot_response Bot Response block_user_input …" at bounding box center [487, 247] width 920 height 443
drag, startPoint x: 651, startPoint y: 300, endPoint x: 656, endPoint y: 299, distance: 5.5
